Goal: Check status

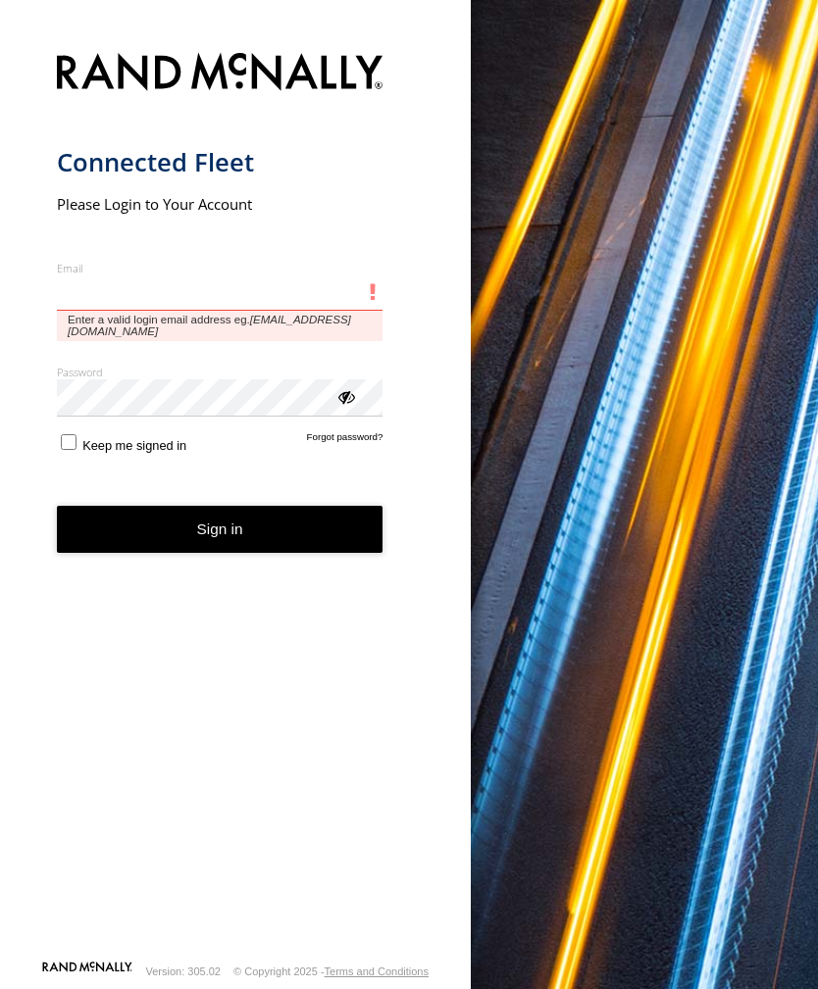
type input "**********"
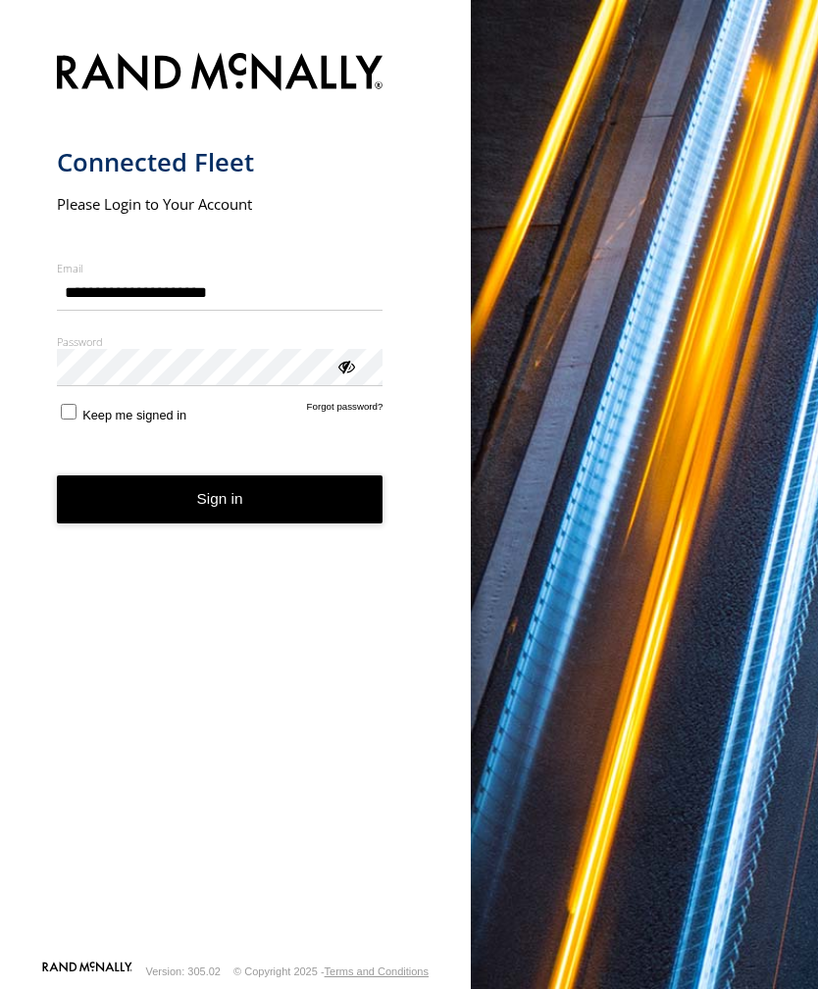
click at [220, 507] on button "Sign in" at bounding box center [220, 499] width 326 height 48
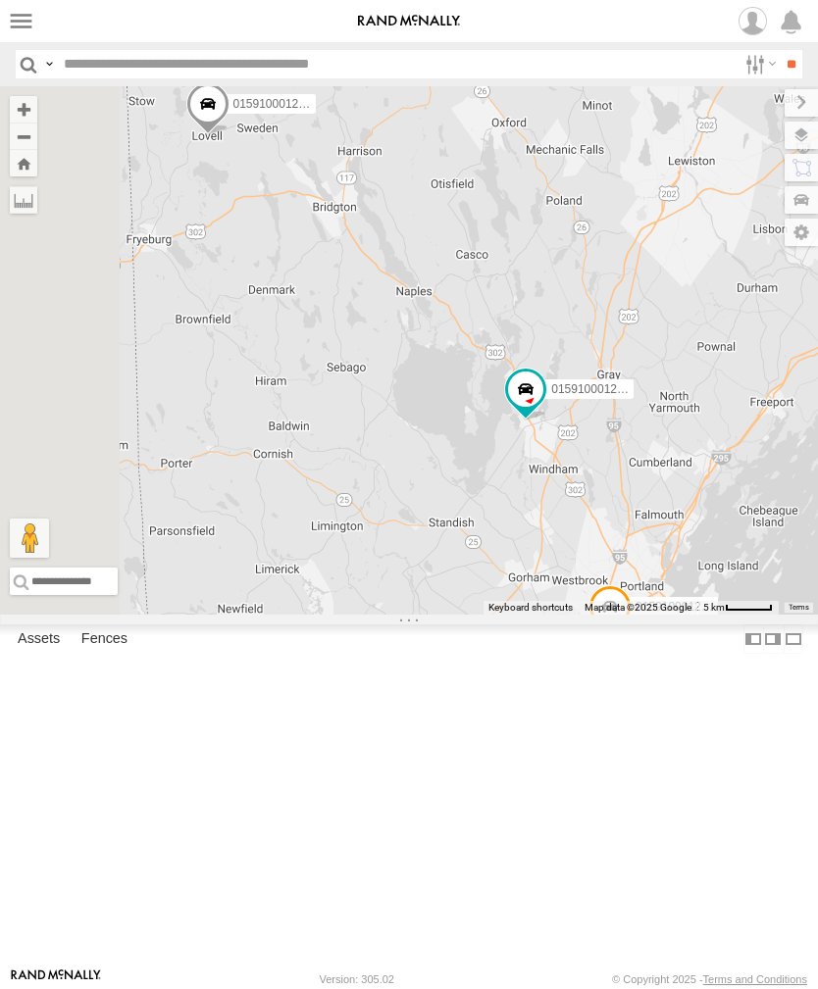
click at [22, 33] on label at bounding box center [21, 21] width 28 height 28
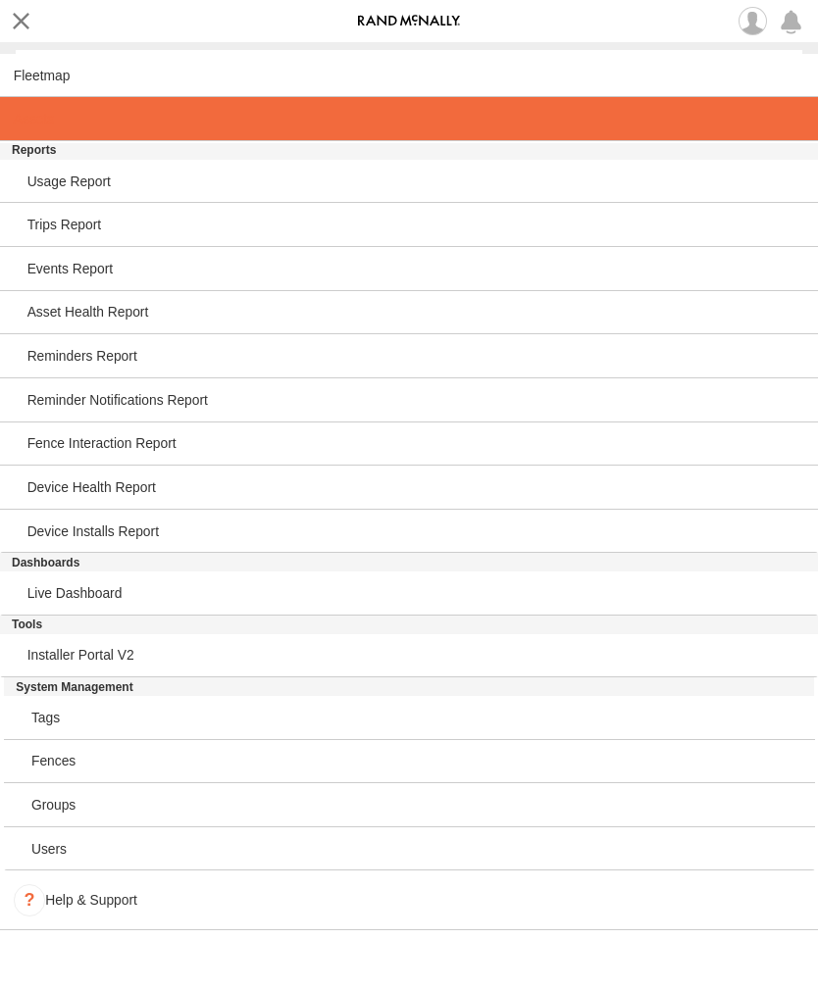
click at [53, 126] on span at bounding box center [34, 119] width 40 height 16
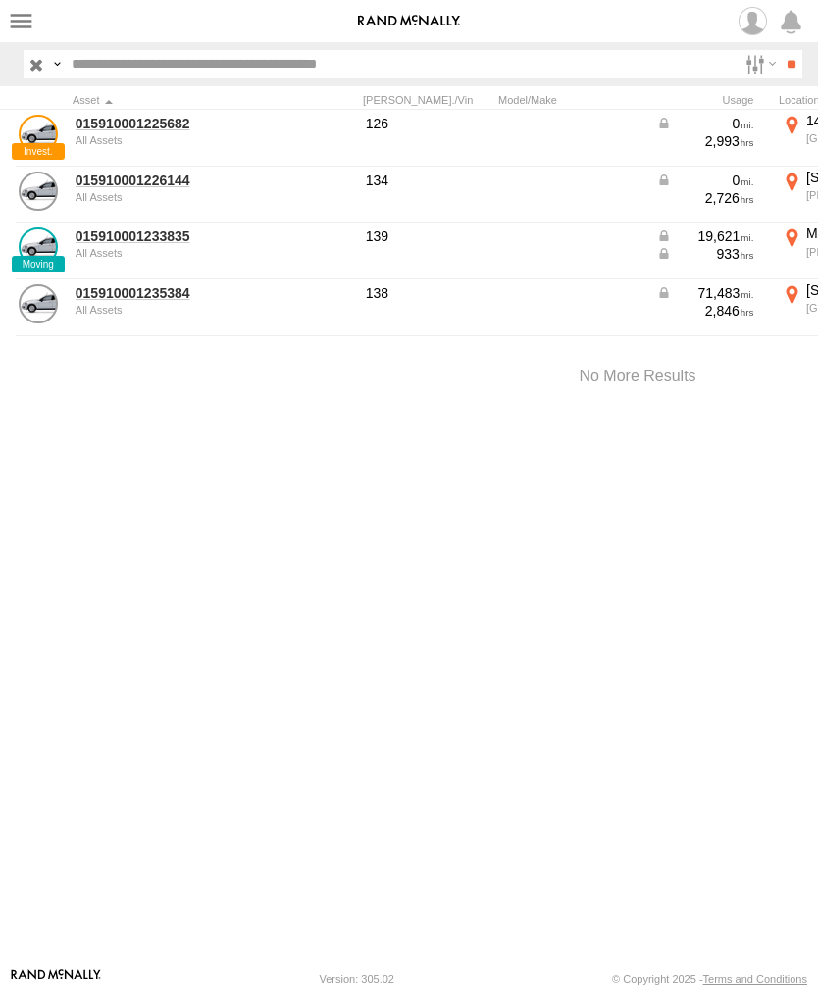
click at [149, 244] on link "015910001233835" at bounding box center [170, 236] width 190 height 18
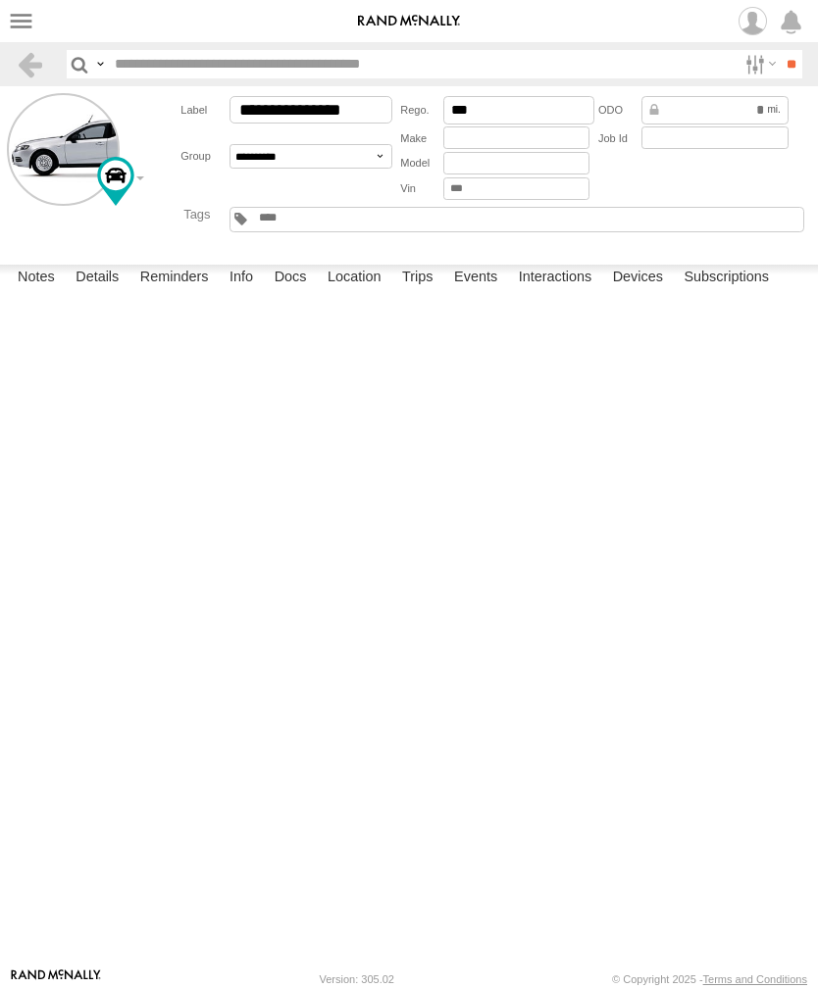
click at [483, 292] on label "Events" at bounding box center [475, 278] width 63 height 27
